Goal: Information Seeking & Learning: Learn about a topic

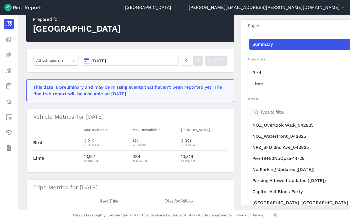
scroll to position [55, 0]
click at [95, 62] on span "[DATE]" at bounding box center [98, 60] width 15 height 5
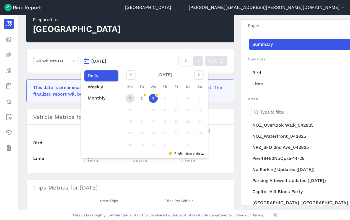
click at [126, 98] on link "1" at bounding box center [130, 98] width 9 height 9
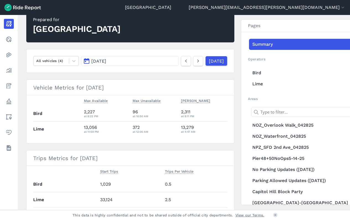
scroll to position [83, 0]
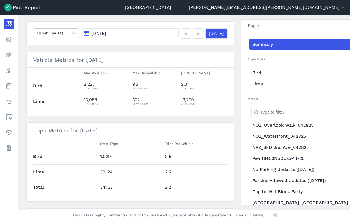
click at [119, 34] on button "[DATE]" at bounding box center [129, 33] width 97 height 10
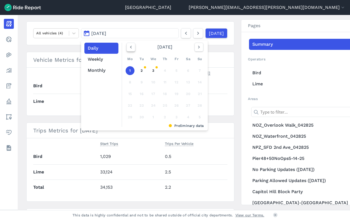
click at [127, 47] on button "button" at bounding box center [131, 47] width 9 height 9
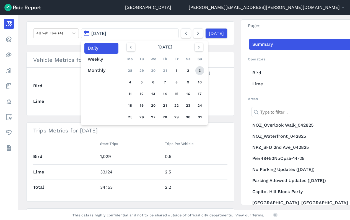
click at [200, 70] on link "3" at bounding box center [200, 70] width 9 height 9
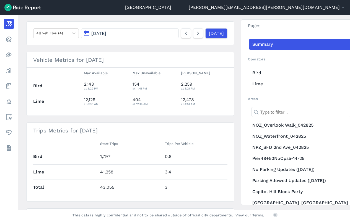
click at [96, 32] on span "[DATE]" at bounding box center [98, 33] width 15 height 5
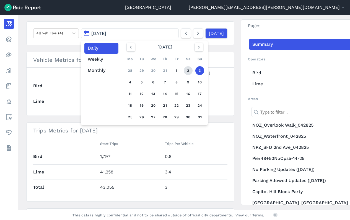
click at [185, 69] on link "2" at bounding box center [188, 70] width 9 height 9
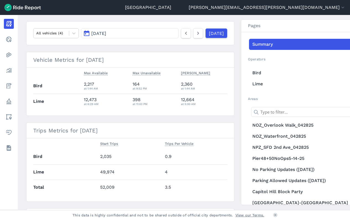
click at [147, 30] on button "[DATE]" at bounding box center [129, 33] width 97 height 10
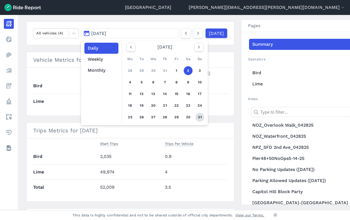
click at [201, 115] on link "31" at bounding box center [200, 117] width 9 height 9
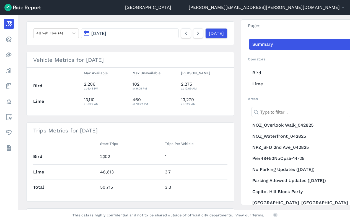
click at [139, 36] on button "[DATE]" at bounding box center [129, 33] width 97 height 10
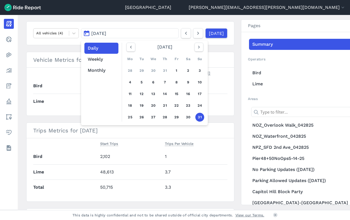
click at [184, 113] on div "Mo Tu We Th Fr Sa Su 28 29 30 31 1 2 3 4 5 6 7 8 9 10 11 12 13 14 15 16 17 18 1…" at bounding box center [164, 88] width 81 height 70
click at [188, 116] on link "30" at bounding box center [188, 117] width 9 height 9
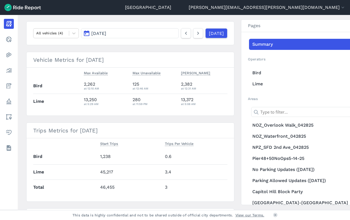
click at [106, 36] on button "[DATE]" at bounding box center [129, 33] width 97 height 10
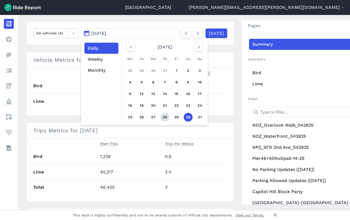
click at [162, 114] on link "28" at bounding box center [165, 117] width 9 height 9
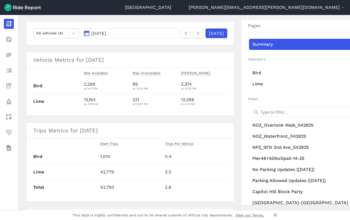
click at [125, 33] on button "[DATE]" at bounding box center [129, 33] width 97 height 10
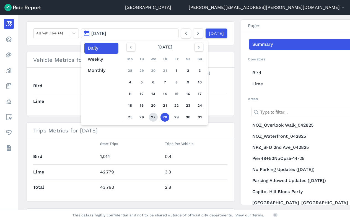
click at [152, 115] on link "27" at bounding box center [153, 117] width 9 height 9
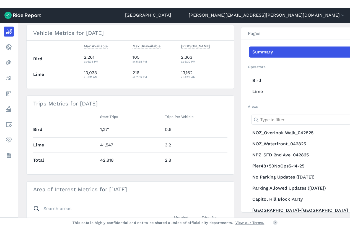
scroll to position [83, 0]
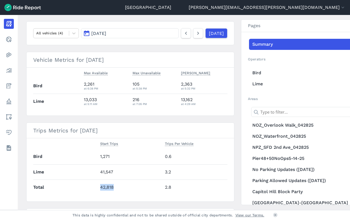
drag, startPoint x: 114, startPoint y: 189, endPoint x: 97, endPoint y: 189, distance: 16.3
click at [98, 189] on td "42,818" at bounding box center [130, 186] width 65 height 15
click at [113, 186] on td "42,818" at bounding box center [130, 186] width 65 height 15
click at [114, 186] on td "42,818" at bounding box center [130, 186] width 65 height 15
click at [177, 146] on button "Trips Per Vehicle" at bounding box center [179, 143] width 29 height 7
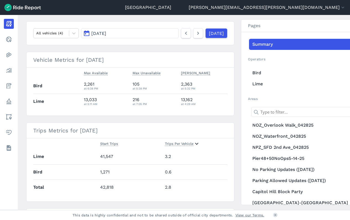
drag, startPoint x: 166, startPoint y: 220, endPoint x: 189, endPoint y: 220, distance: 23.3
click at [166, 220] on footer "This data is highly confidential and not to be shared outside of official city …" at bounding box center [175, 215] width 350 height 10
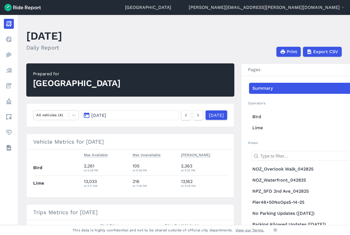
scroll to position [0, 0]
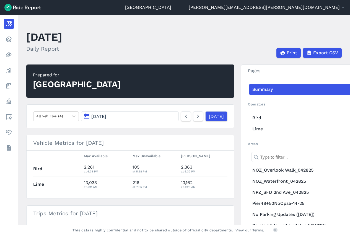
click at [122, 116] on button "[DATE]" at bounding box center [129, 116] width 97 height 10
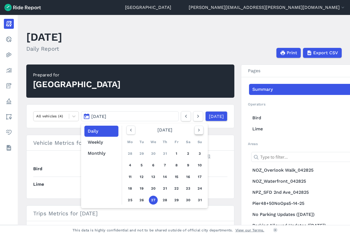
click at [195, 128] on button "button" at bounding box center [199, 130] width 9 height 9
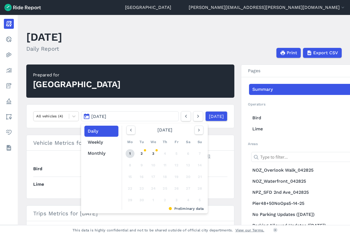
click at [130, 153] on link "1" at bounding box center [130, 153] width 9 height 9
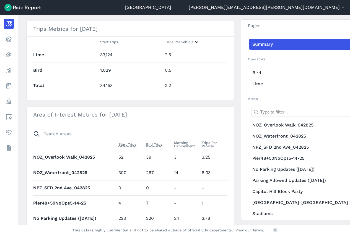
scroll to position [109, 0]
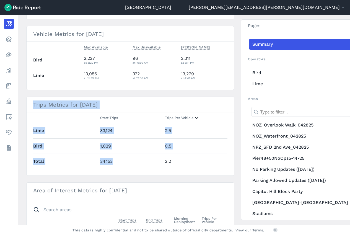
drag, startPoint x: 115, startPoint y: 162, endPoint x: 29, endPoint y: 106, distance: 102.5
click at [29, 106] on section "Trips Metrics for [DATE] Start Trips Trips Per Vehicle Lime 33,124 2.5 Bird 1,0…" at bounding box center [130, 136] width 208 height 79
drag, startPoint x: 29, startPoint y: 106, endPoint x: 32, endPoint y: 106, distance: 3.0
click at [32, 106] on h3 "Trips Metrics for [DATE]" at bounding box center [131, 105] width 208 height 16
drag, startPoint x: 33, startPoint y: 105, endPoint x: 194, endPoint y: 165, distance: 172.3
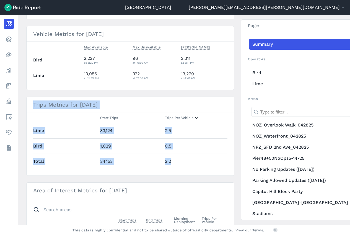
click at [194, 165] on section "Trips Metrics for [DATE] Start Trips Trips Per Vehicle Lime 33,124 2.5 Bird 1,0…" at bounding box center [130, 136] width 208 height 79
click at [194, 165] on td "2.2" at bounding box center [195, 161] width 65 height 15
drag, startPoint x: 187, startPoint y: 165, endPoint x: 29, endPoint y: 104, distance: 169.7
click at [29, 104] on section "Trips Metrics for [DATE] Start Trips Trips Per Vehicle Lime 33,124 2.5 Bird 1,0…" at bounding box center [130, 136] width 208 height 79
click at [29, 104] on h3 "Trips Metrics for [DATE]" at bounding box center [131, 105] width 208 height 16
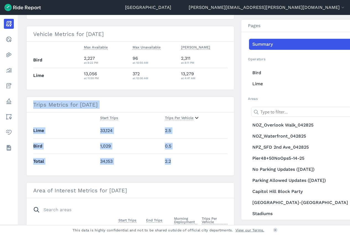
drag, startPoint x: 29, startPoint y: 104, endPoint x: 219, endPoint y: 163, distance: 199.2
click at [219, 163] on section "Trips Metrics for [DATE] Start Trips Trips Per Vehicle Lime 33,124 2.5 Bird 1,0…" at bounding box center [130, 136] width 208 height 79
drag, startPoint x: 219, startPoint y: 163, endPoint x: 212, endPoint y: 166, distance: 7.2
click at [212, 166] on td "2.2" at bounding box center [195, 161] width 65 height 15
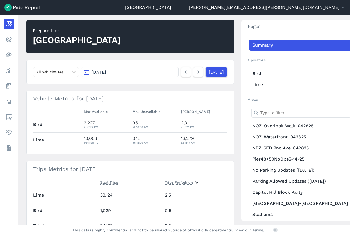
scroll to position [0, 0]
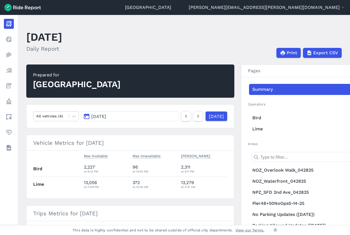
click at [93, 118] on span "[DATE]" at bounding box center [98, 116] width 15 height 5
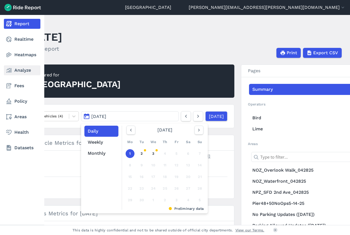
click at [24, 72] on link "Analyze" at bounding box center [22, 70] width 37 height 10
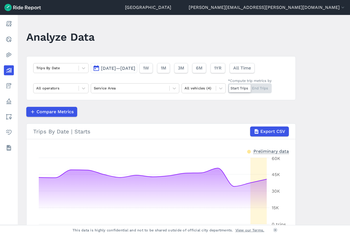
click at [110, 69] on span "[DATE]—[DATE]" at bounding box center [118, 68] width 34 height 5
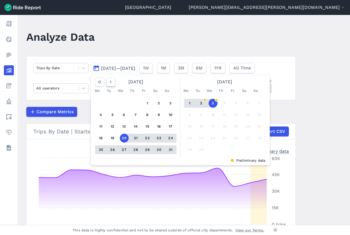
click at [108, 81] on icon "button" at bounding box center [111, 82] width 6 height 6
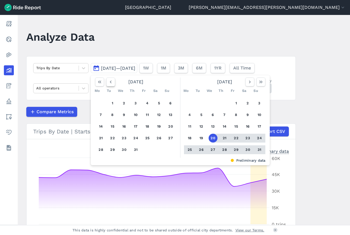
click at [108, 81] on icon "button" at bounding box center [111, 82] width 6 height 6
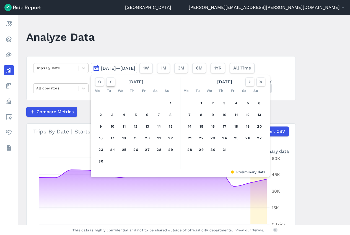
click at [108, 81] on icon "button" at bounding box center [111, 82] width 6 height 6
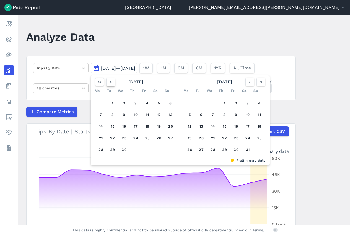
click at [108, 81] on icon "button" at bounding box center [111, 82] width 6 height 6
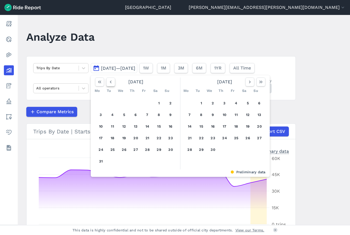
click at [108, 81] on icon "button" at bounding box center [111, 82] width 6 height 6
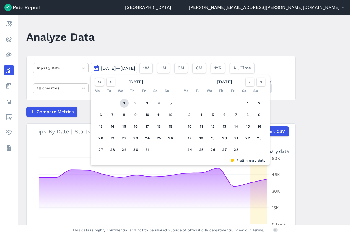
click at [123, 104] on button "1" at bounding box center [124, 103] width 9 height 9
click at [246, 85] on button "button" at bounding box center [250, 82] width 9 height 9
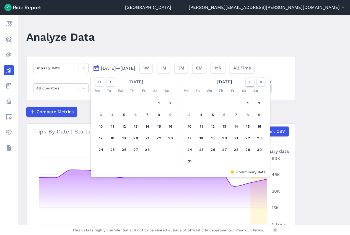
click at [246, 85] on button "button" at bounding box center [250, 82] width 9 height 9
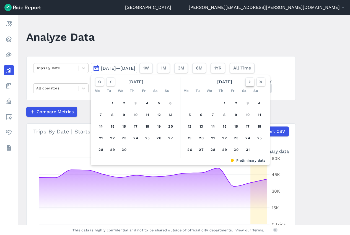
click at [246, 85] on button "button" at bounding box center [250, 82] width 9 height 9
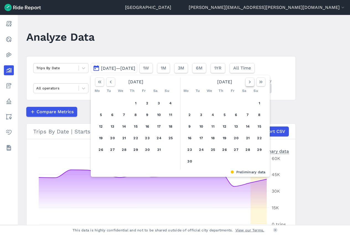
click at [246, 85] on button "button" at bounding box center [250, 82] width 9 height 9
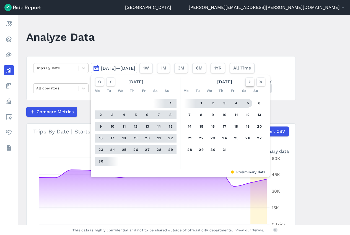
click at [248, 83] on icon "button" at bounding box center [250, 82] width 6 height 6
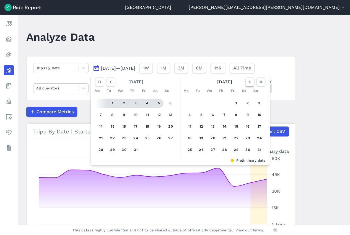
click at [248, 83] on icon "button" at bounding box center [250, 82] width 6 height 6
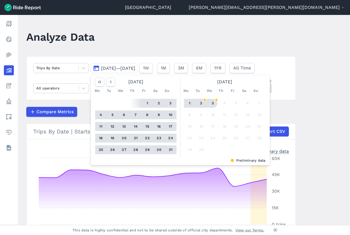
click at [214, 102] on button "3" at bounding box center [213, 103] width 9 height 9
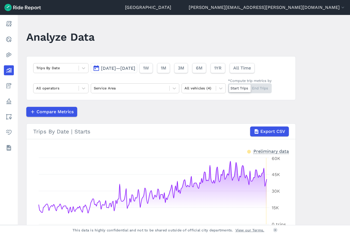
scroll to position [62, 0]
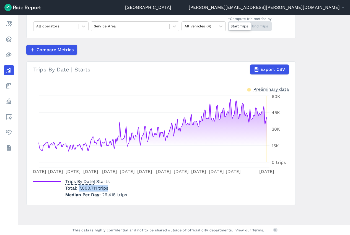
drag, startPoint x: 110, startPoint y: 190, endPoint x: 78, endPoint y: 189, distance: 31.8
click at [78, 189] on p "Total 7,000,711 trips" at bounding box center [96, 188] width 62 height 7
drag, startPoint x: 78, startPoint y: 189, endPoint x: 89, endPoint y: 189, distance: 11.4
copy span "7,000,711 trips"
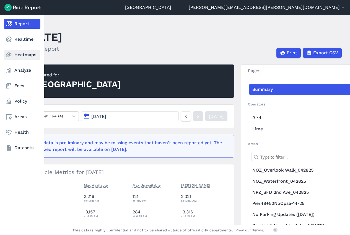
click at [17, 59] on link "Heatmaps" at bounding box center [22, 55] width 37 height 10
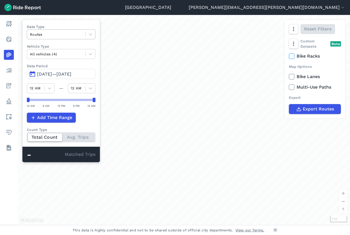
click at [61, 33] on div at bounding box center [56, 34] width 53 height 6
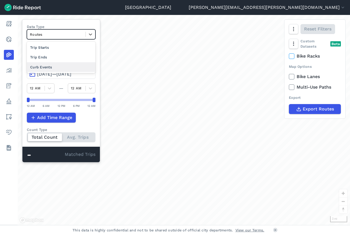
click at [53, 65] on div "Curb Events" at bounding box center [61, 67] width 69 height 10
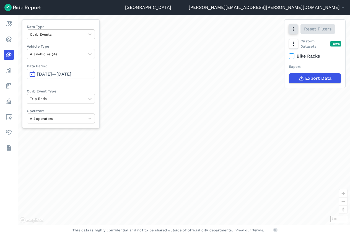
click at [295, 29] on icon "button" at bounding box center [294, 29] width 6 height 6
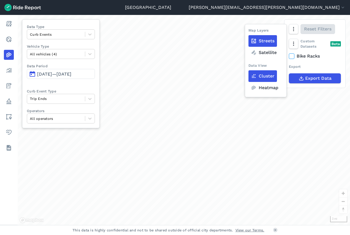
click at [267, 89] on label "Heatmap" at bounding box center [265, 88] width 32 height 12
click at [249, 31] on input "Heatmap" at bounding box center [249, 30] width 0 height 4
click at [269, 54] on label "Satellite" at bounding box center [264, 53] width 31 height 12
click at [249, 31] on input "Satellite" at bounding box center [249, 30] width 0 height 4
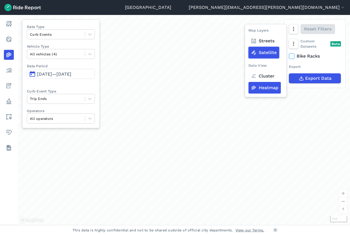
click at [263, 38] on label "Streets" at bounding box center [263, 41] width 29 height 12
click at [249, 31] on input "Streets" at bounding box center [249, 30] width 0 height 4
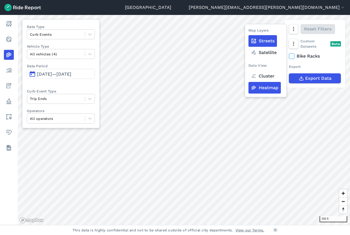
click at [269, 75] on label "Cluster" at bounding box center [263, 76] width 29 height 12
click at [249, 31] on input "Cluster" at bounding box center [249, 30] width 0 height 4
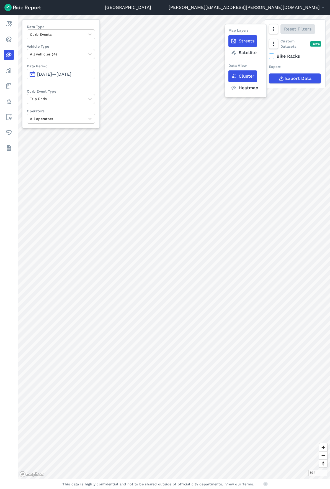
click at [240, 88] on label "Heatmap" at bounding box center [244, 88] width 32 height 12
click at [228, 31] on input "Heatmap" at bounding box center [228, 30] width 0 height 4
click at [279, 30] on div "Reset Filters" at bounding box center [294, 29] width 61 height 19
click at [276, 30] on button "button" at bounding box center [273, 29] width 9 height 10
click at [252, 76] on label "Cluster" at bounding box center [242, 76] width 29 height 12
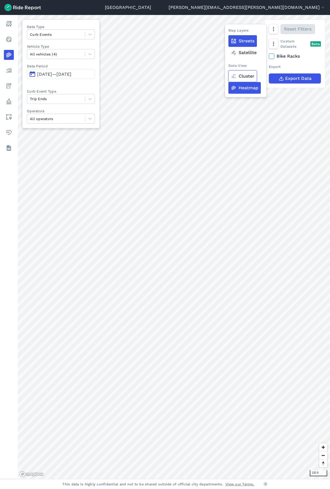
click at [228, 31] on input "Cluster" at bounding box center [228, 30] width 0 height 4
